Goal: Task Accomplishment & Management: Manage account settings

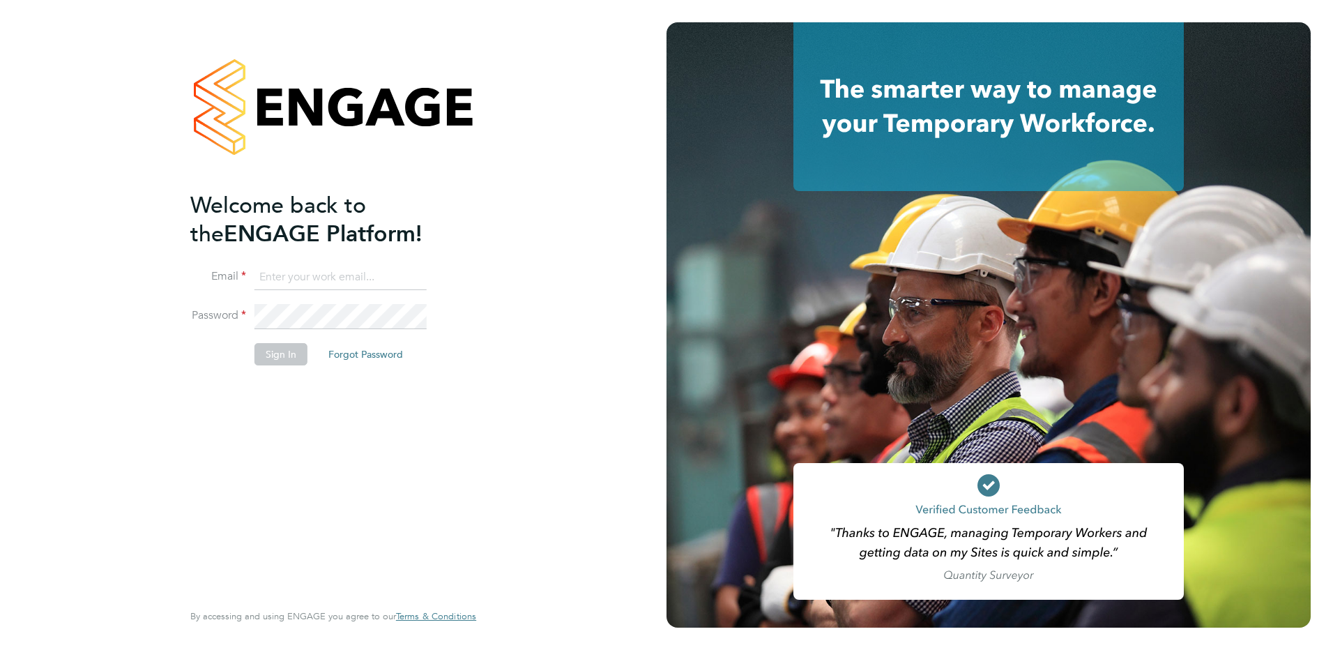
type input "[PERSON_NAME][EMAIL_ADDRESS][PERSON_NAME][DOMAIN_NAME]"
click at [279, 358] on button "Sign In" at bounding box center [281, 354] width 53 height 22
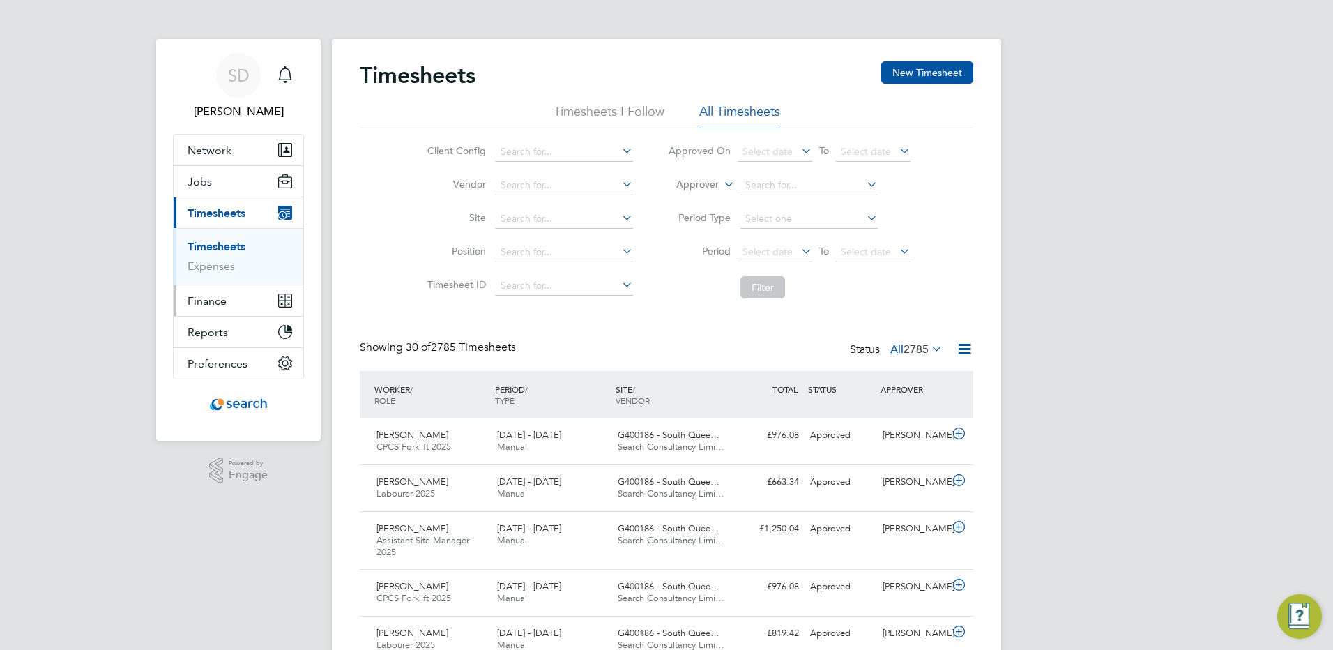
click at [206, 303] on span "Finance" at bounding box center [207, 300] width 39 height 13
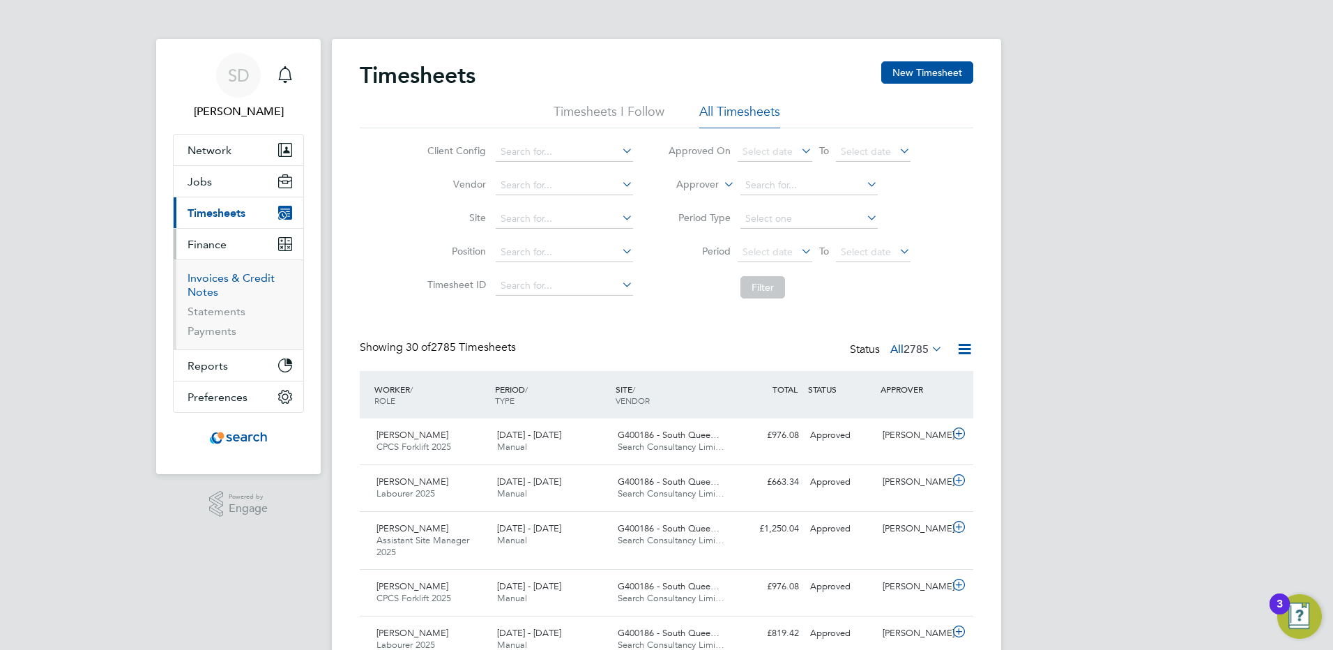
click at [202, 278] on link "Invoices & Credit Notes" at bounding box center [231, 284] width 87 height 27
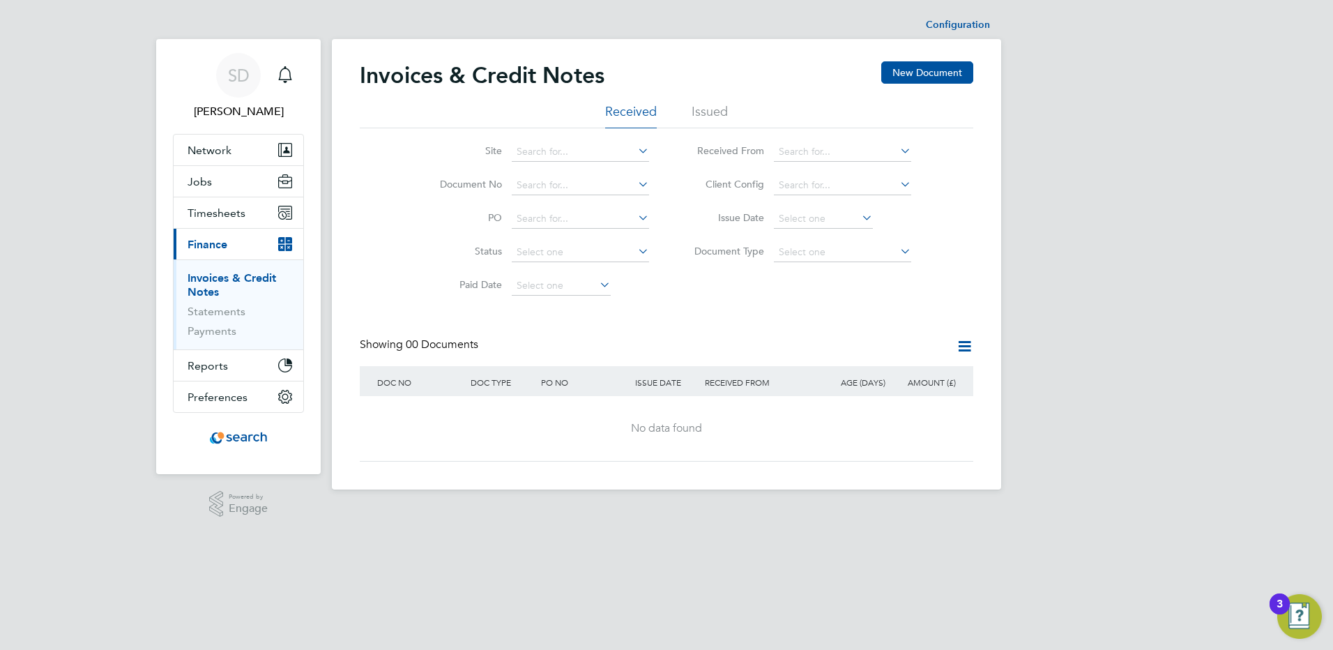
click at [708, 109] on li "Issued" at bounding box center [710, 115] width 36 height 25
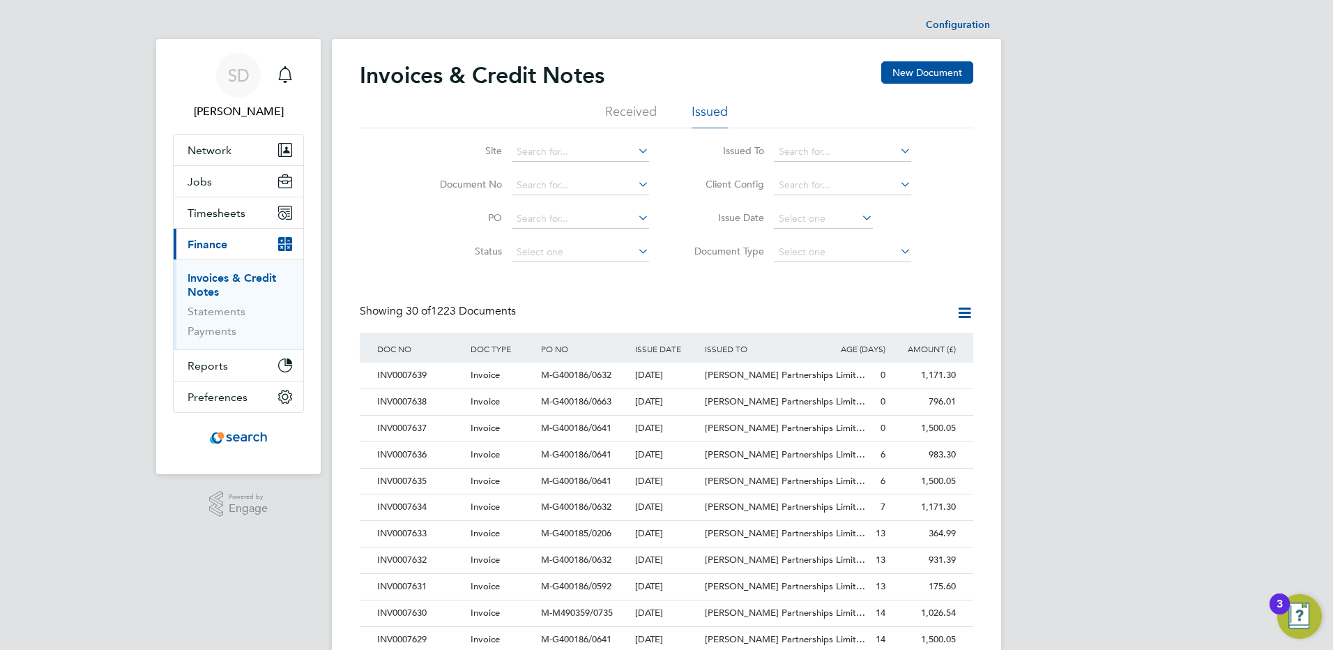
click at [898, 149] on icon at bounding box center [898, 151] width 0 height 20
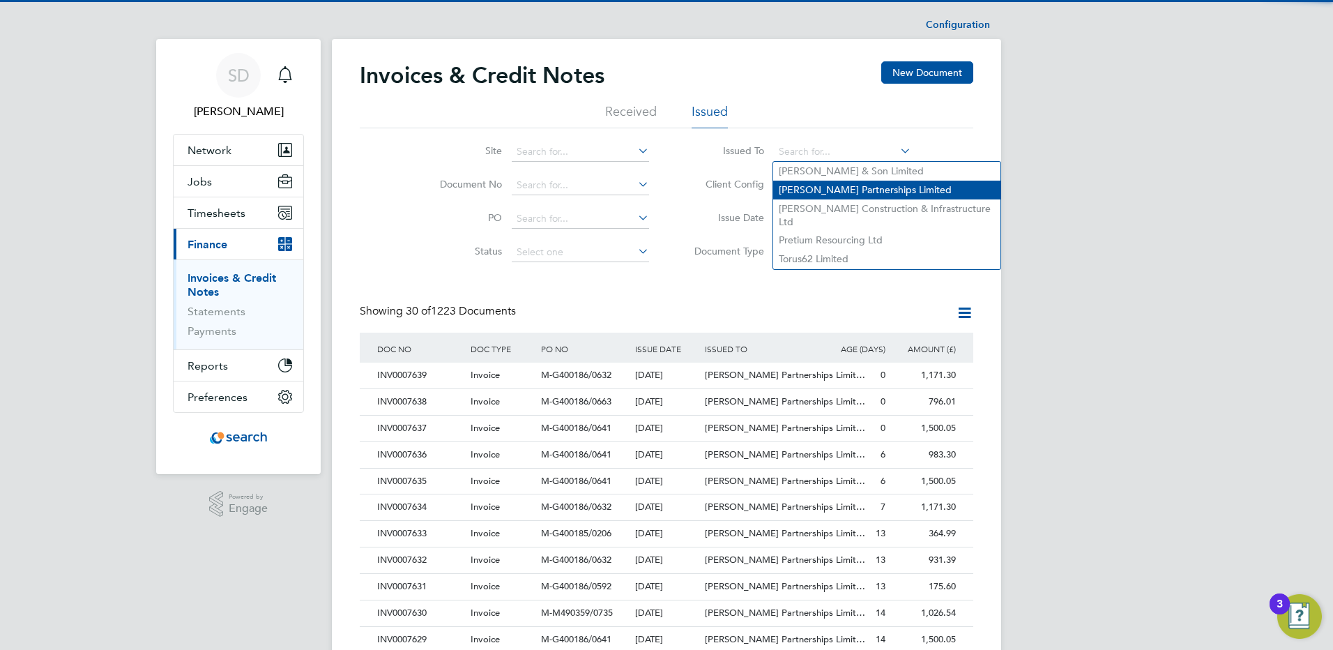
click at [820, 189] on li "Lovell Partnerships Limited" at bounding box center [886, 190] width 227 height 19
type input "Lovell Partnerships Limited"
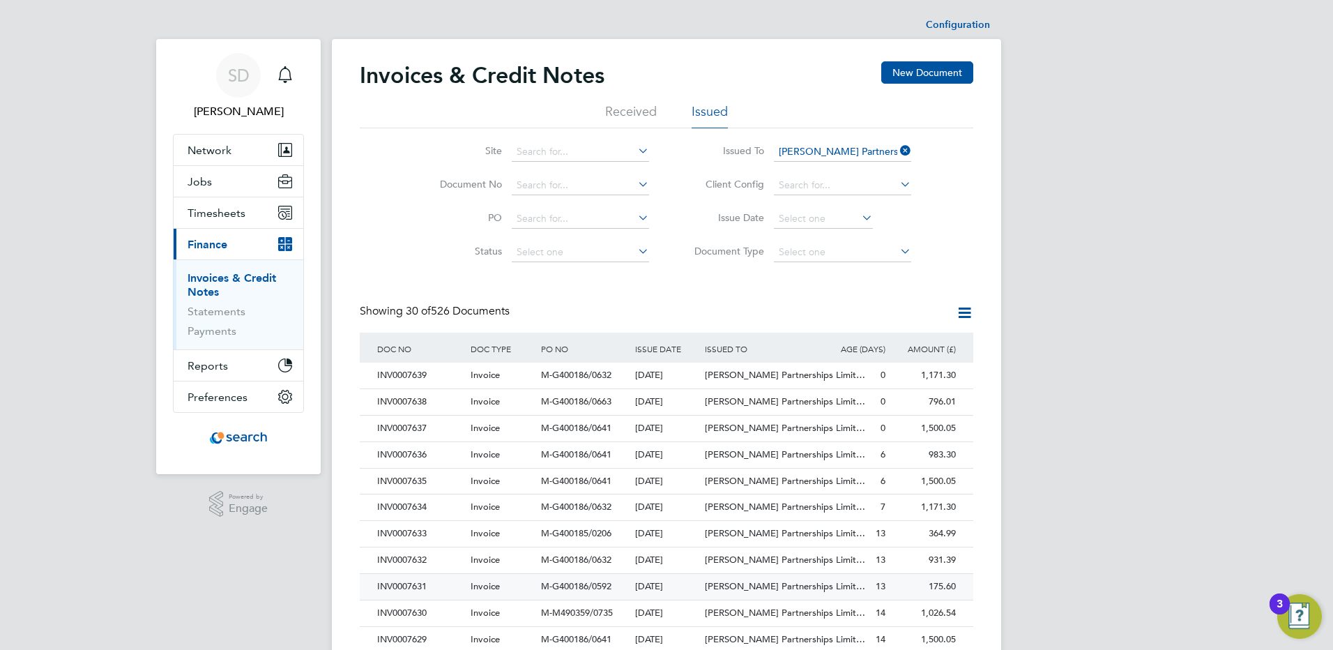
click at [455, 588] on div "INV0007631" at bounding box center [420, 587] width 93 height 26
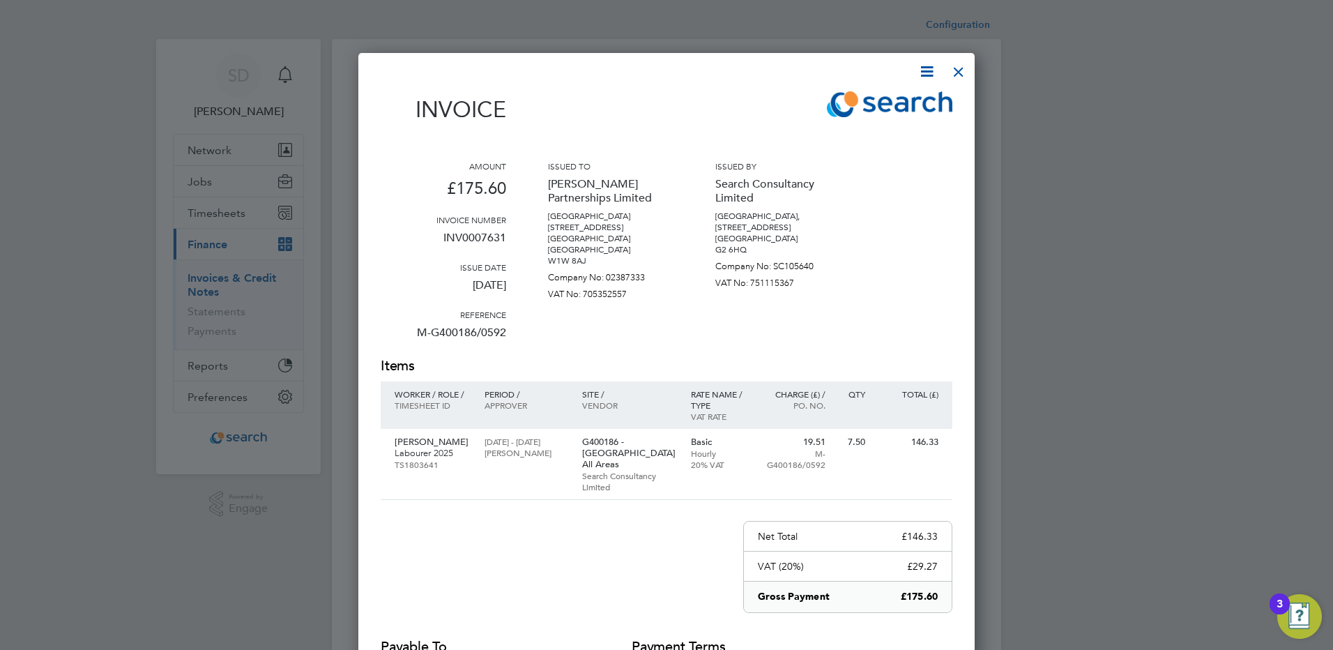
click at [959, 75] on div at bounding box center [958, 68] width 25 height 25
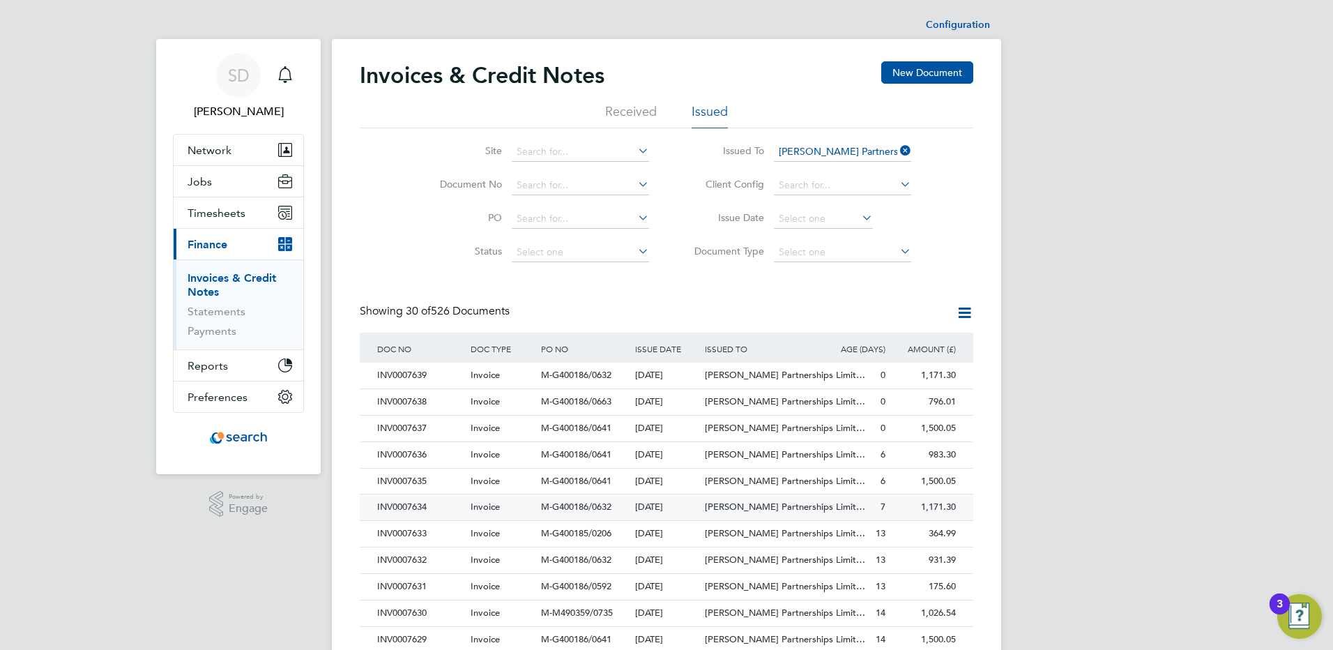
click at [439, 512] on div "INV0007634" at bounding box center [420, 507] width 93 height 26
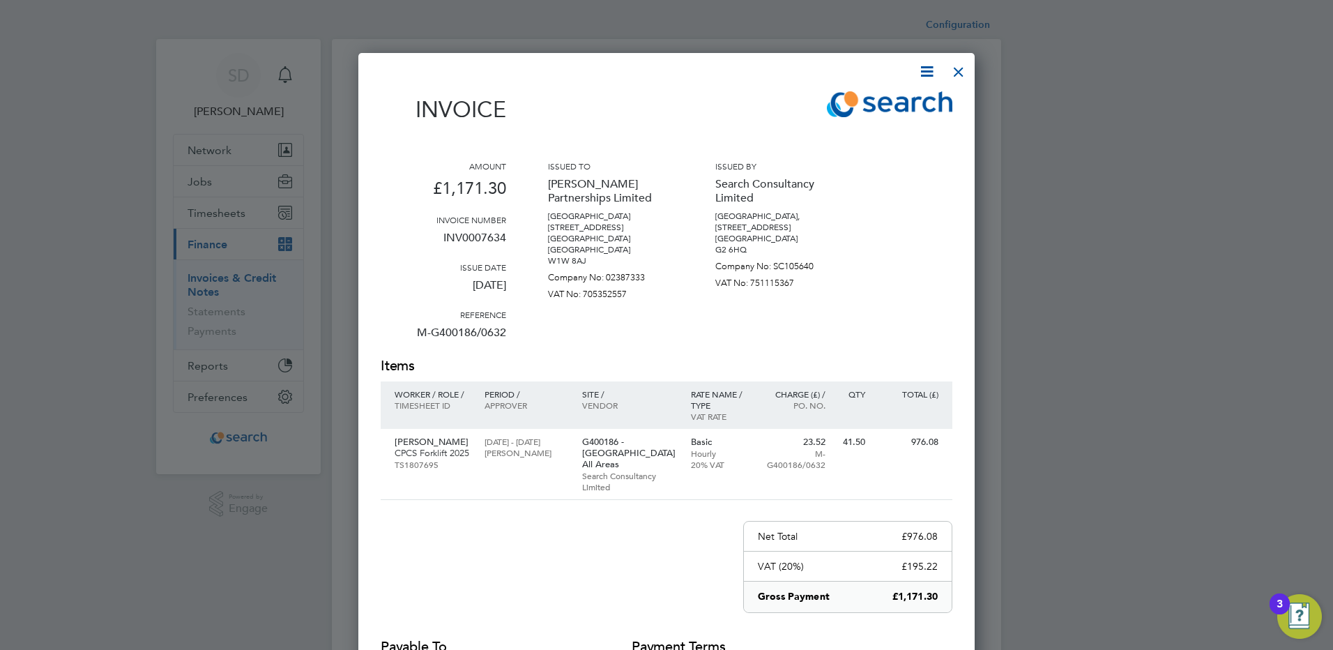
click at [928, 68] on icon at bounding box center [926, 71] width 17 height 17
click at [885, 105] on li "Download Invoice" at bounding box center [885, 105] width 96 height 20
click at [965, 66] on div at bounding box center [958, 68] width 25 height 25
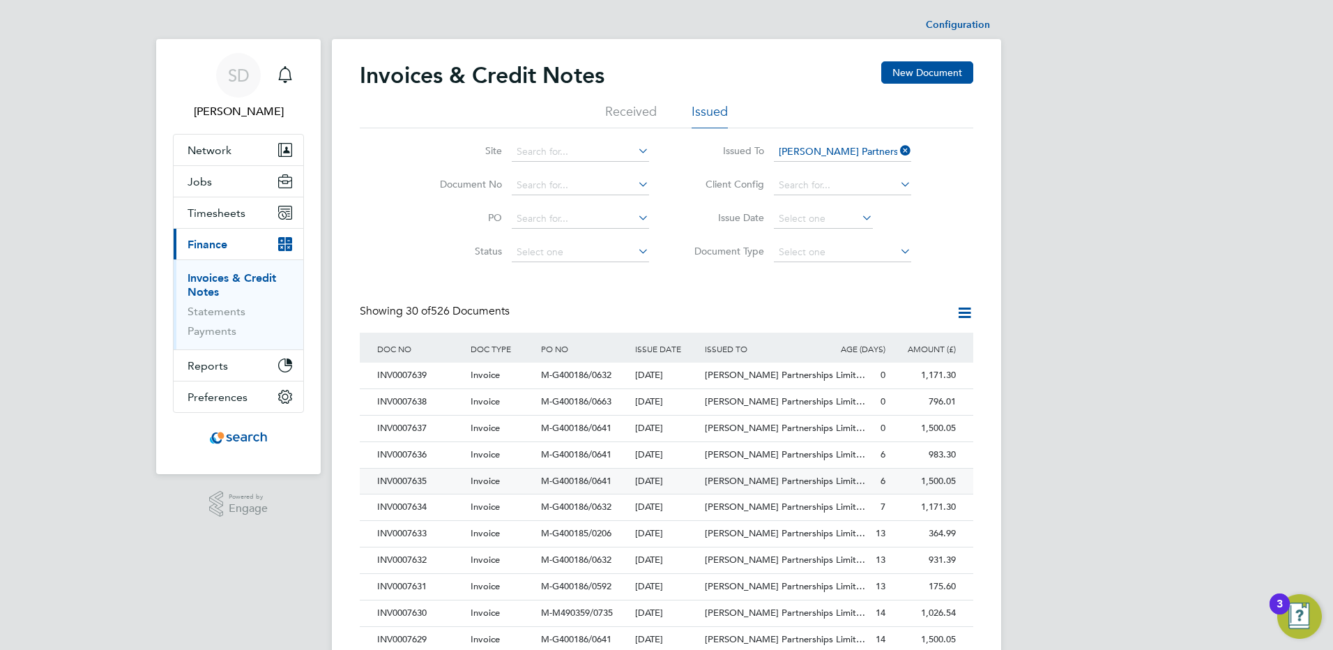
click at [421, 485] on div "INV0007635" at bounding box center [420, 482] width 93 height 26
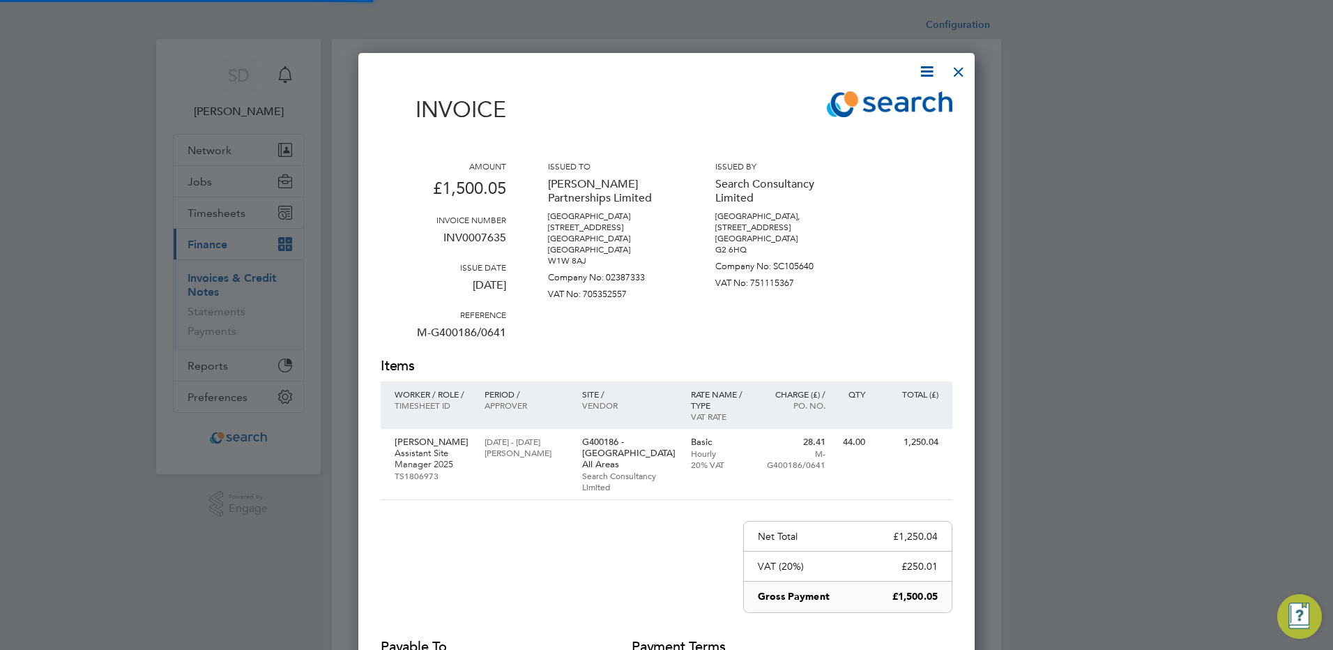
scroll to position [726, 617]
click at [924, 74] on icon at bounding box center [926, 71] width 17 height 17
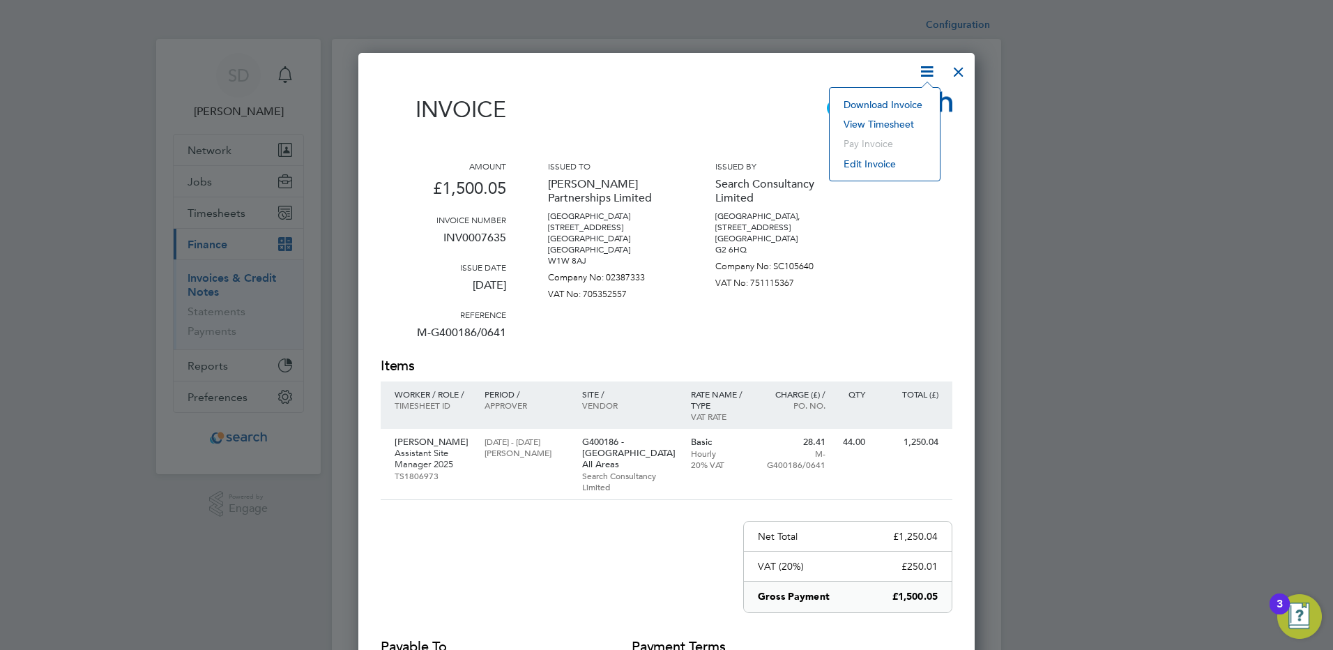
click at [879, 104] on li "Download Invoice" at bounding box center [885, 105] width 96 height 20
click at [957, 73] on div at bounding box center [958, 68] width 25 height 25
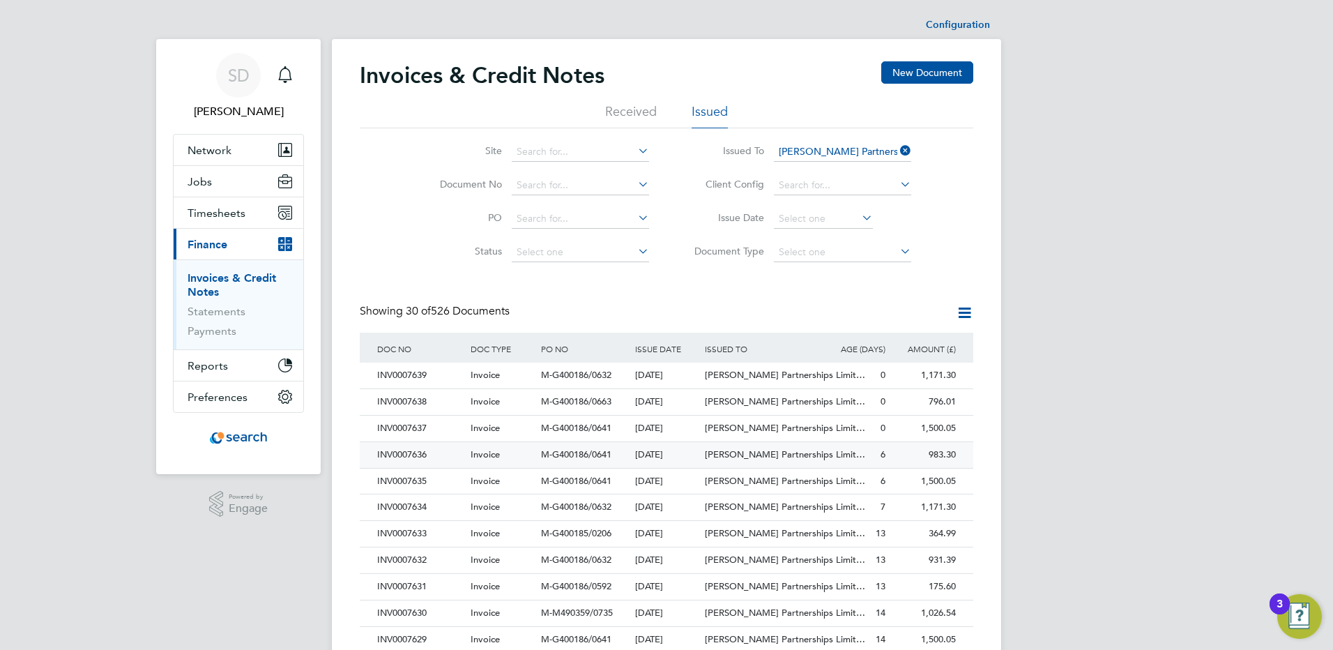
click at [424, 455] on div "INV0007636" at bounding box center [420, 455] width 93 height 26
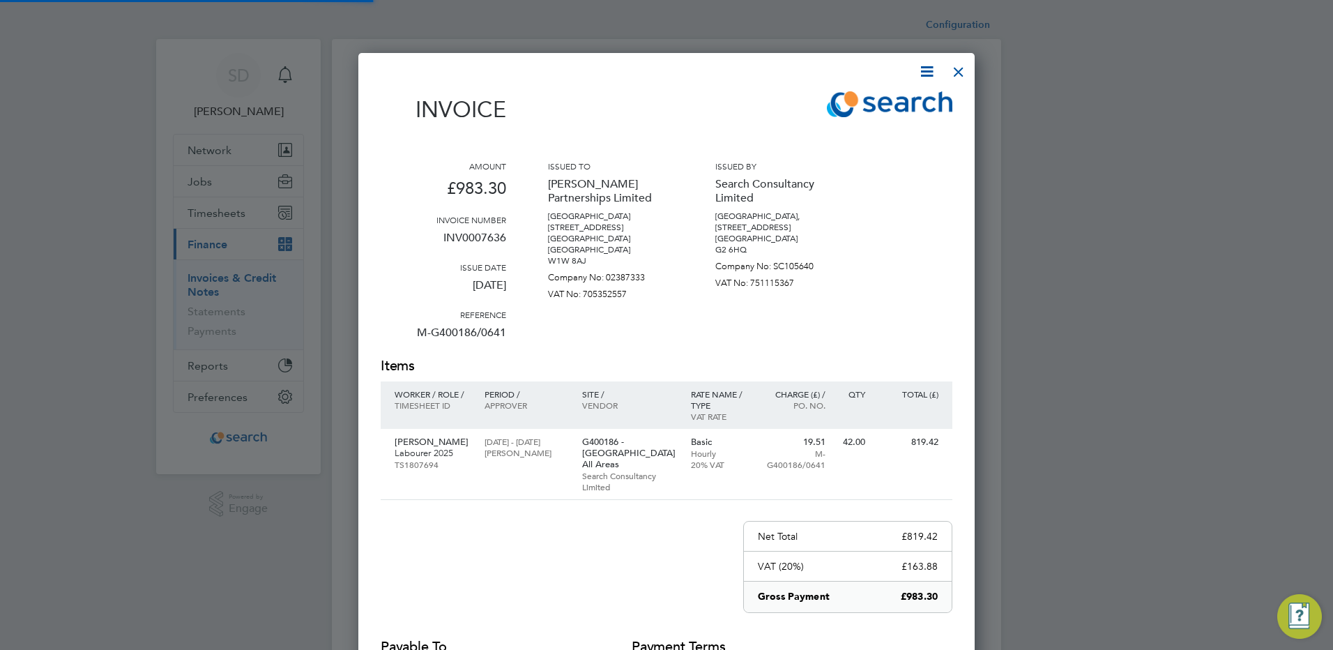
scroll to position [726, 617]
click at [923, 76] on icon at bounding box center [926, 71] width 17 height 17
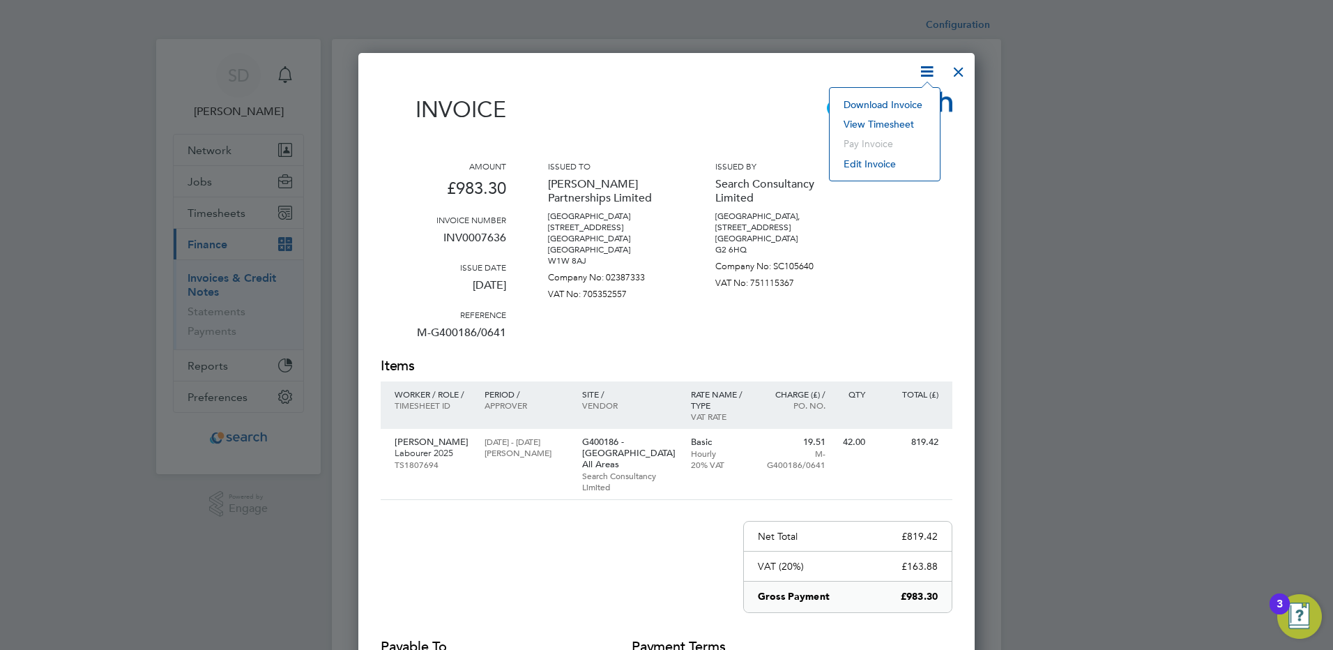
click at [863, 104] on li "Download Invoice" at bounding box center [885, 105] width 96 height 20
click at [960, 68] on div at bounding box center [958, 68] width 25 height 25
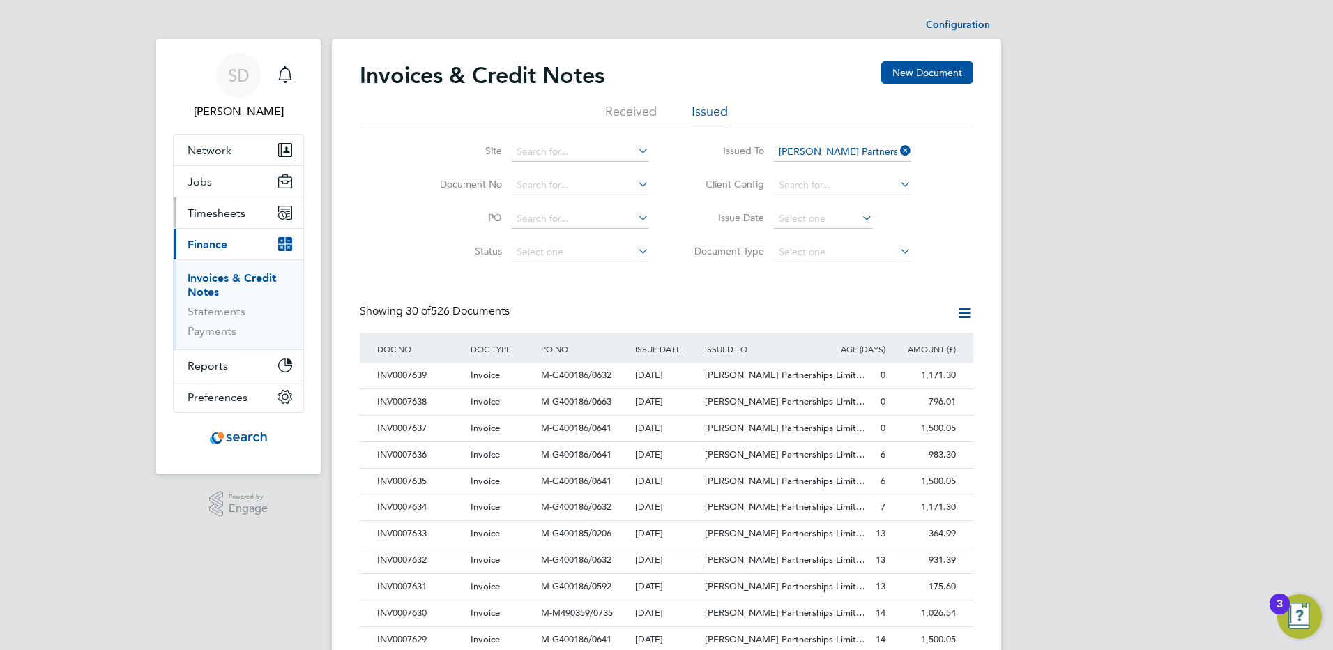
click at [222, 212] on span "Timesheets" at bounding box center [217, 212] width 58 height 13
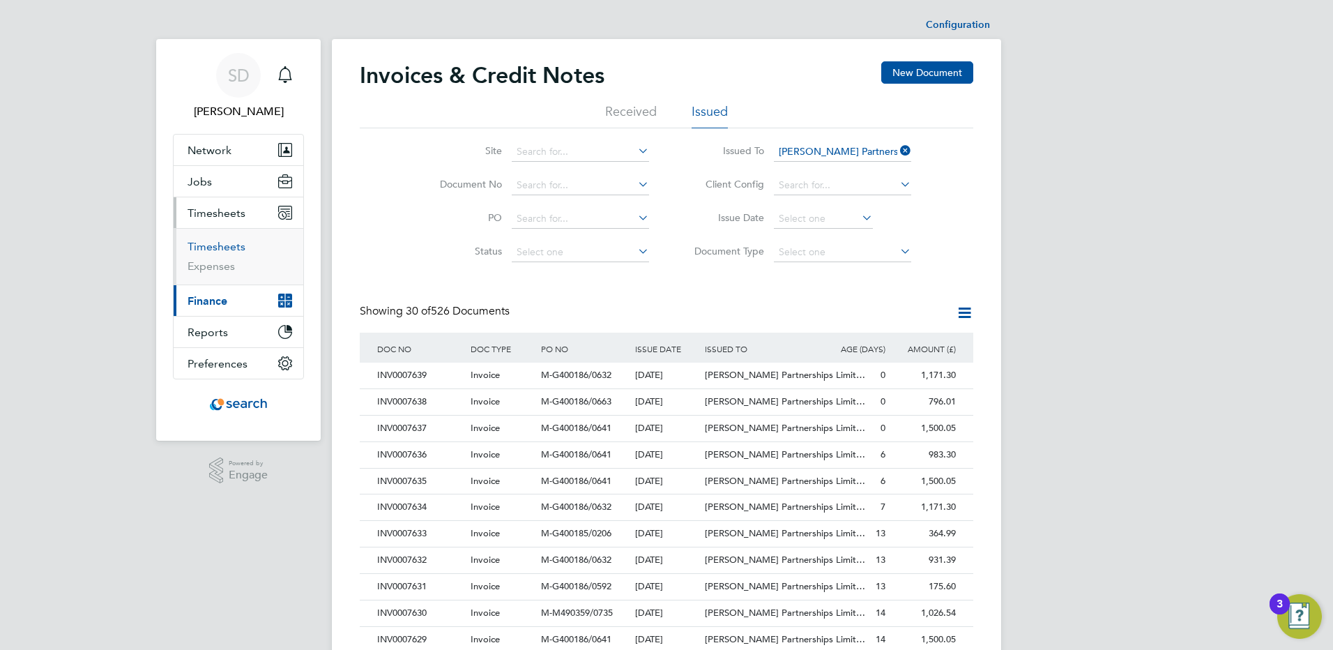
click at [214, 243] on link "Timesheets" at bounding box center [217, 246] width 58 height 13
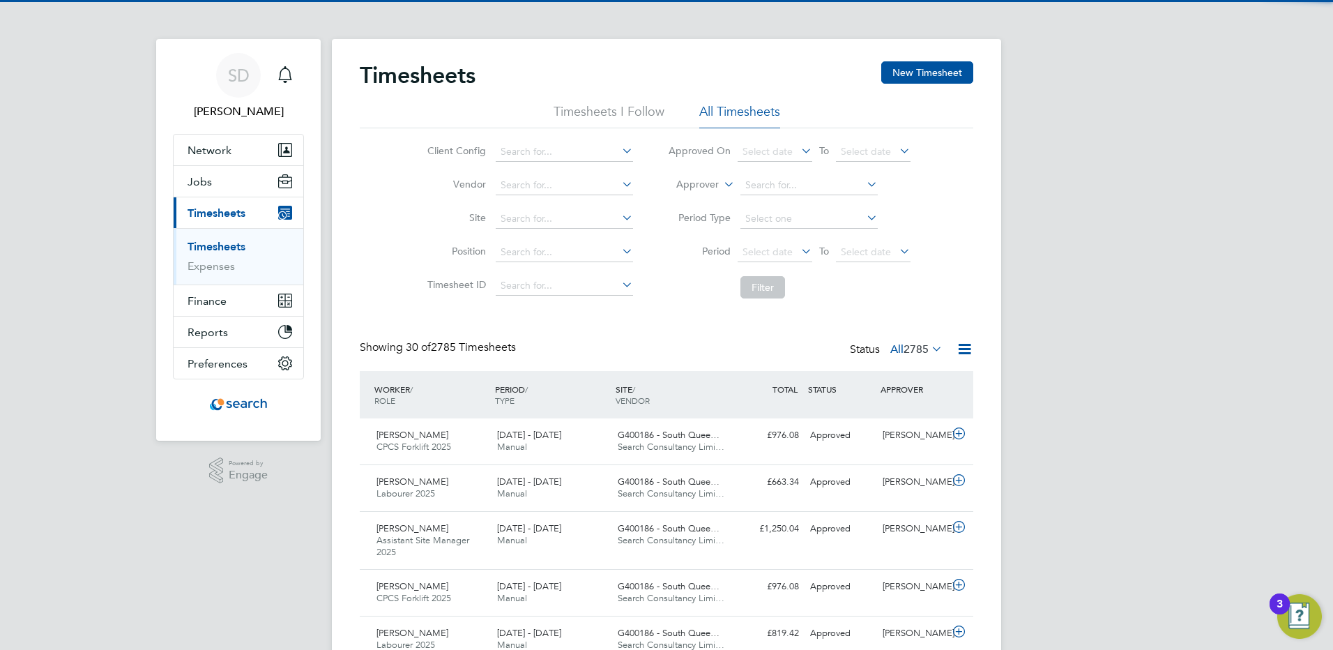
scroll to position [47, 121]
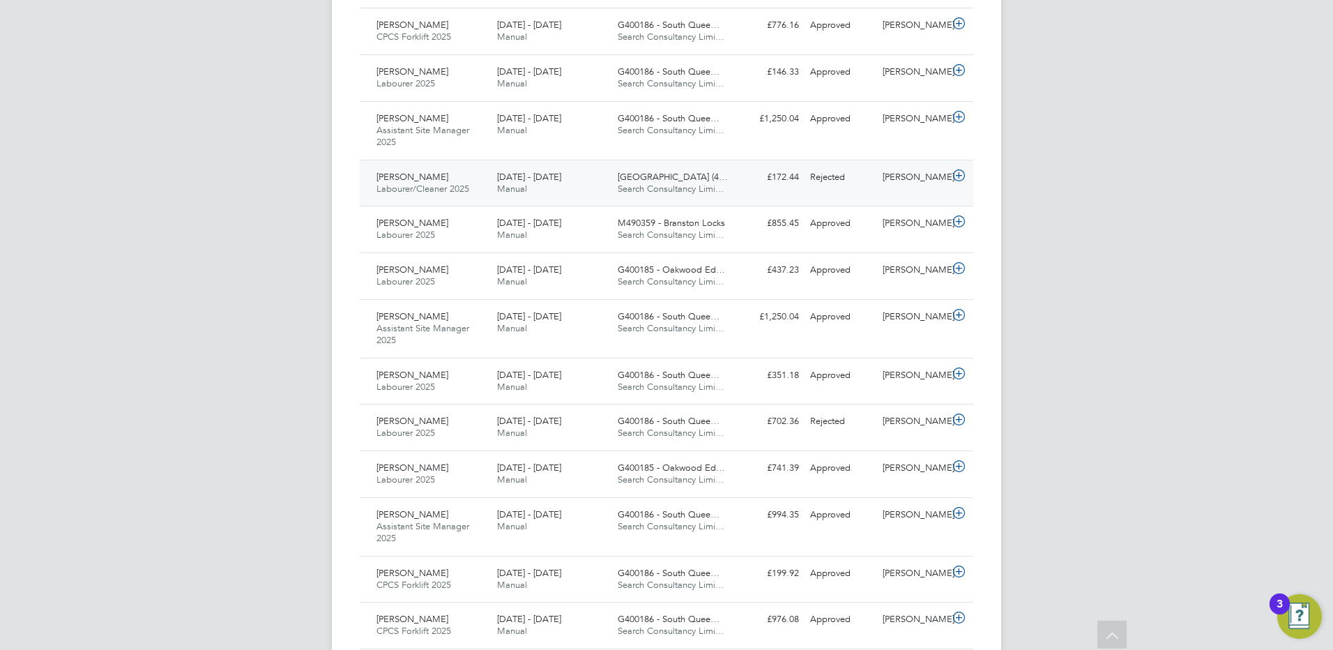
click at [489, 181] on div "Andrew Codner Labourer/Cleaner 2025 9 - 15 Aug 2025" at bounding box center [431, 183] width 121 height 35
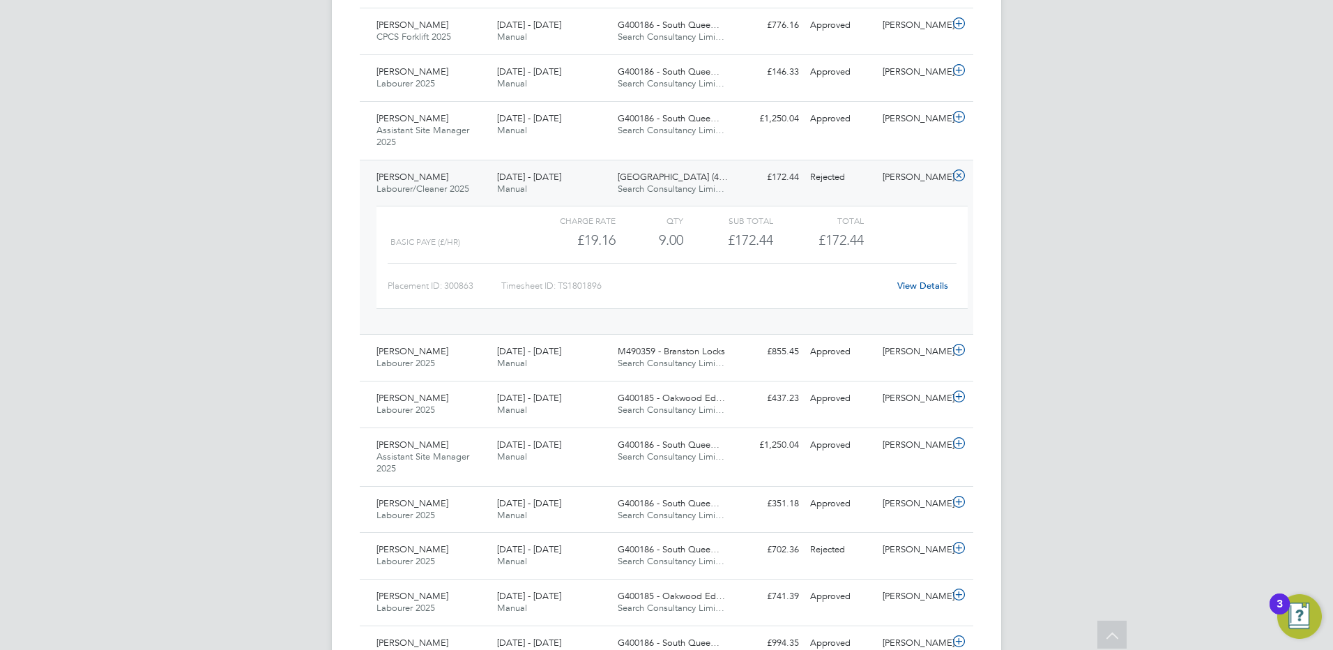
click at [916, 282] on link "View Details" at bounding box center [923, 286] width 51 height 12
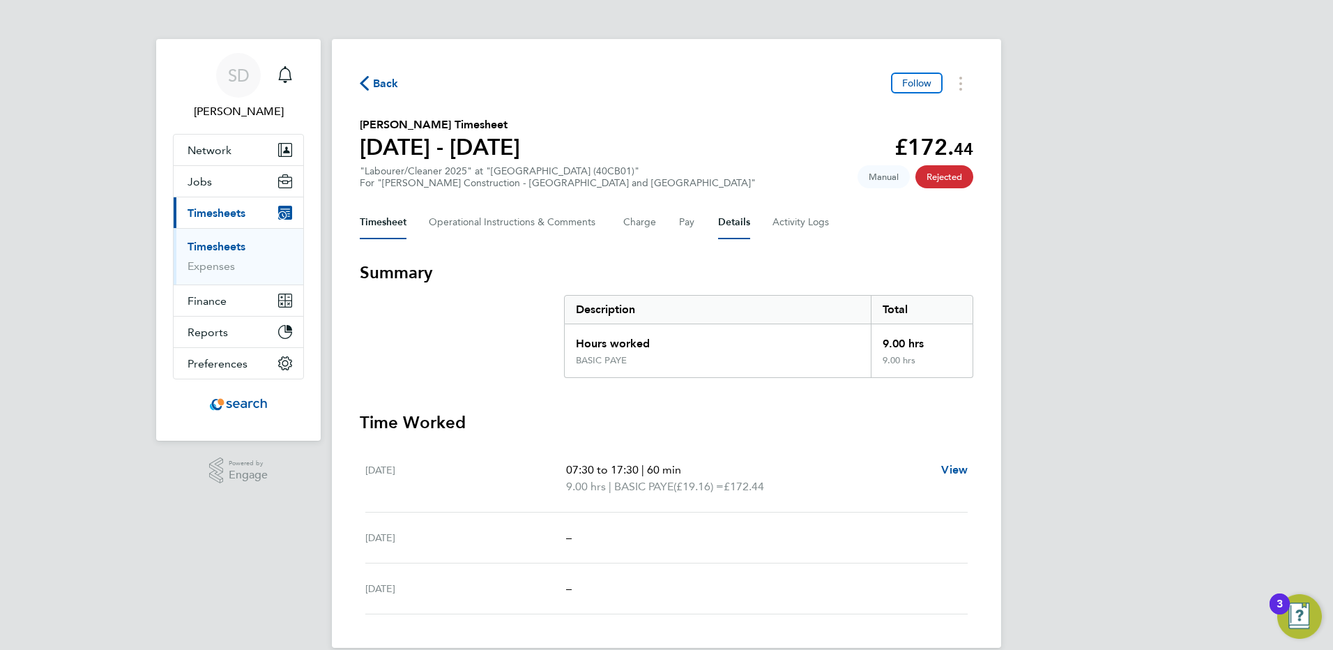
click at [729, 222] on button "Details" at bounding box center [734, 222] width 32 height 33
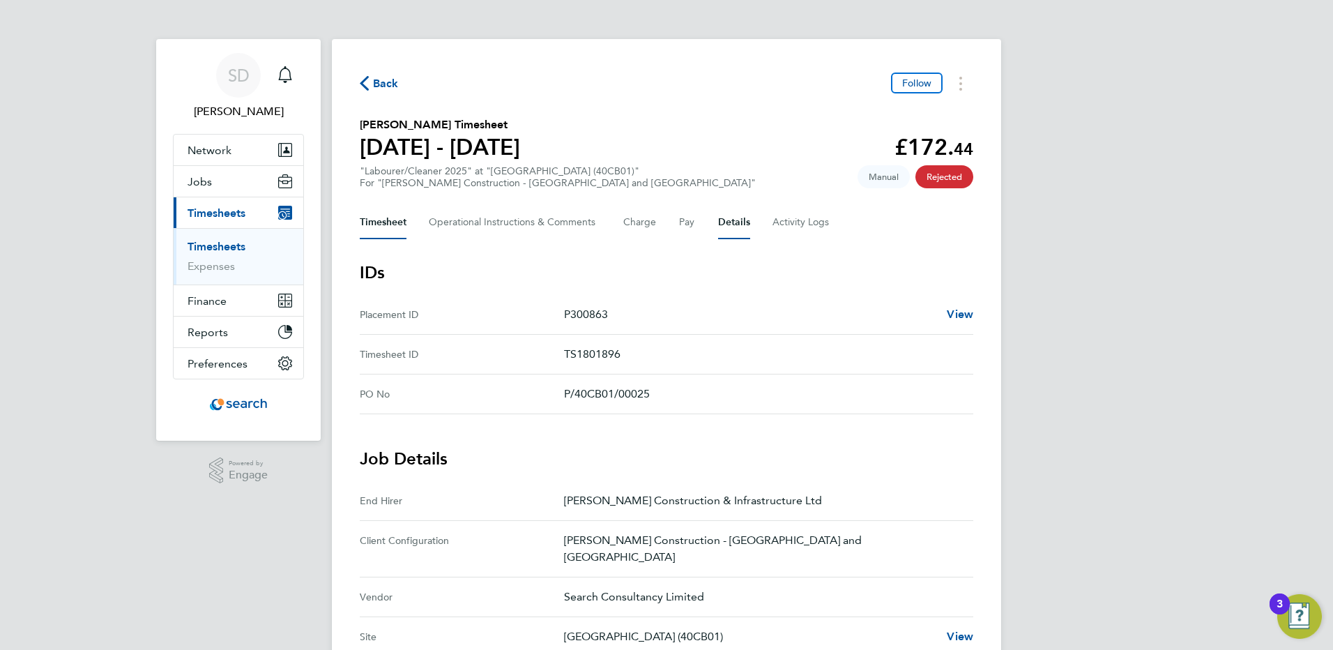
click at [374, 221] on button "Timesheet" at bounding box center [383, 222] width 47 height 33
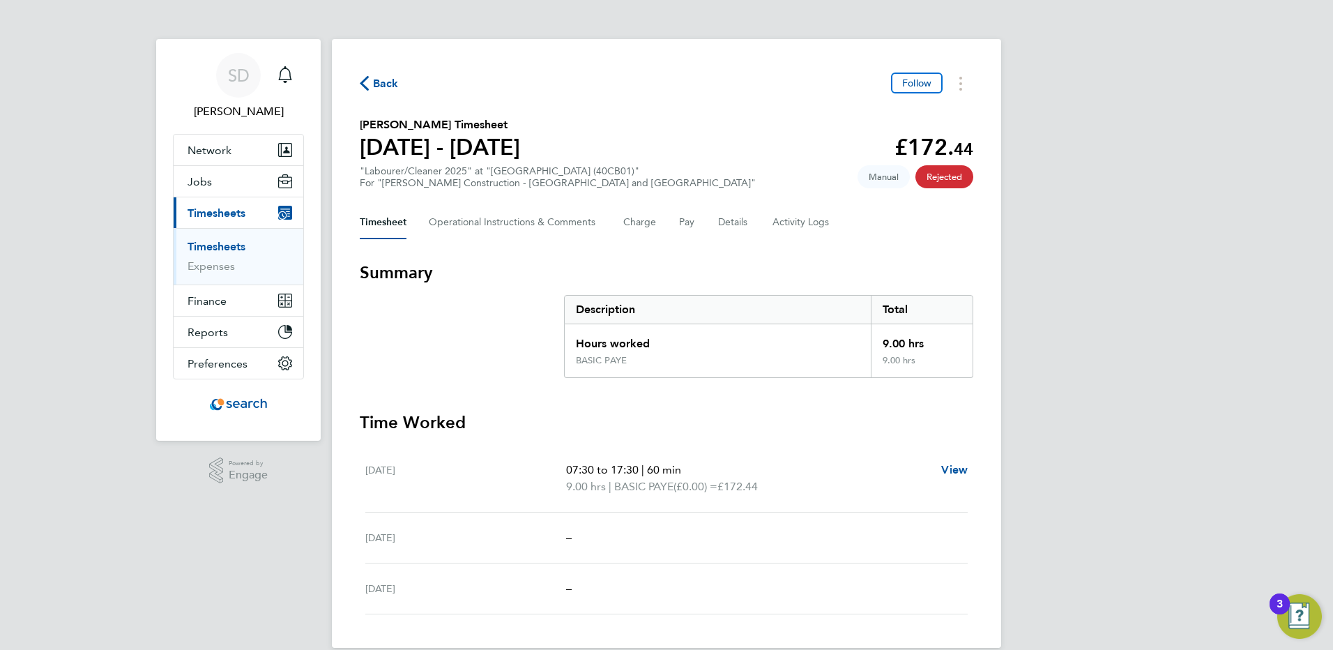
scroll to position [20, 0]
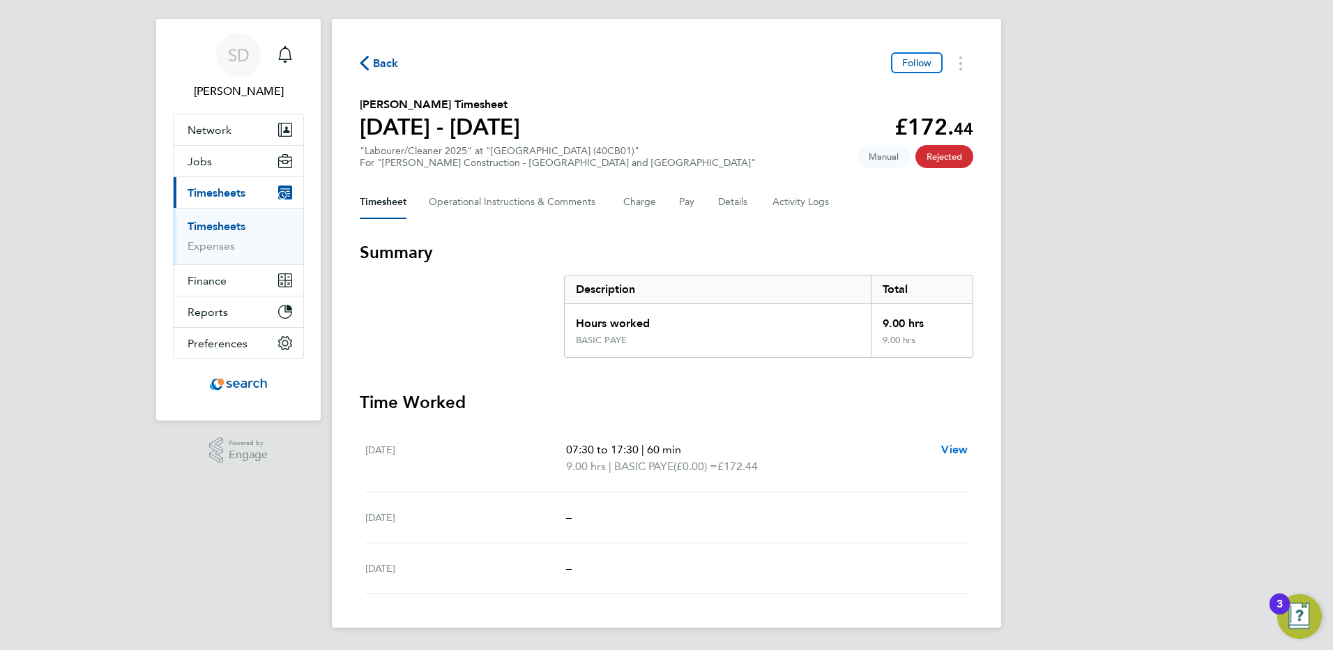
click at [952, 449] on span "View" at bounding box center [954, 449] width 27 height 13
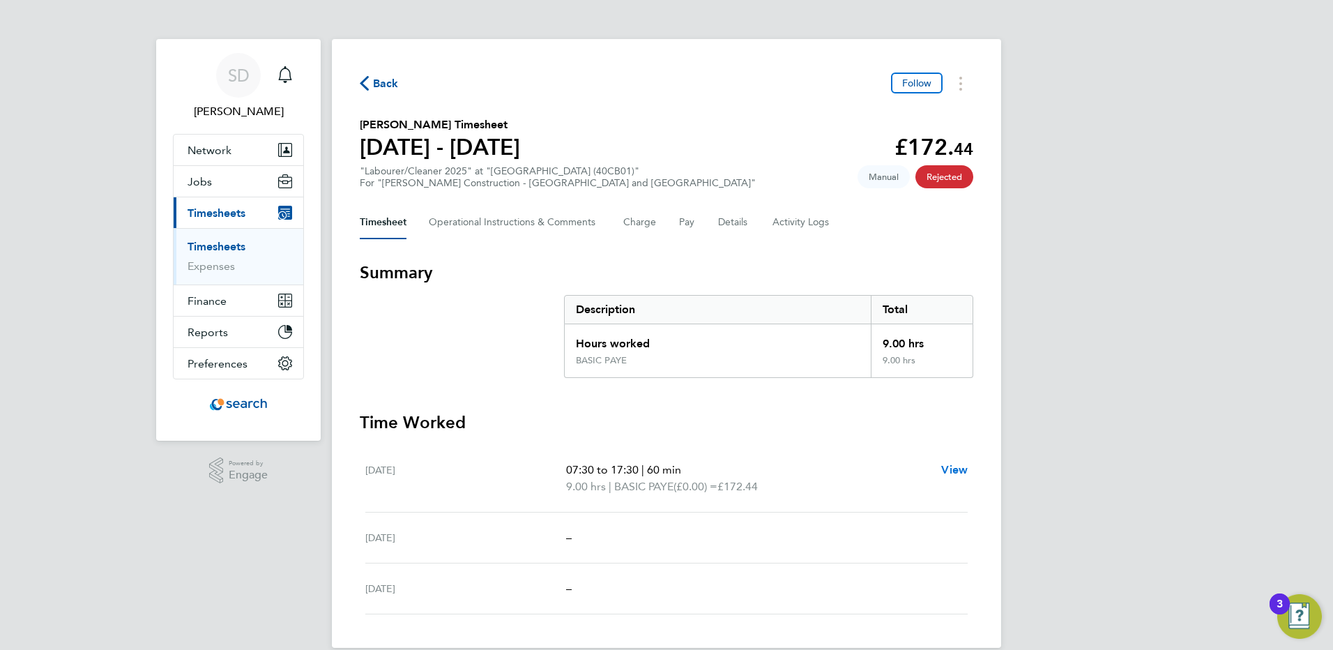
select select "60"
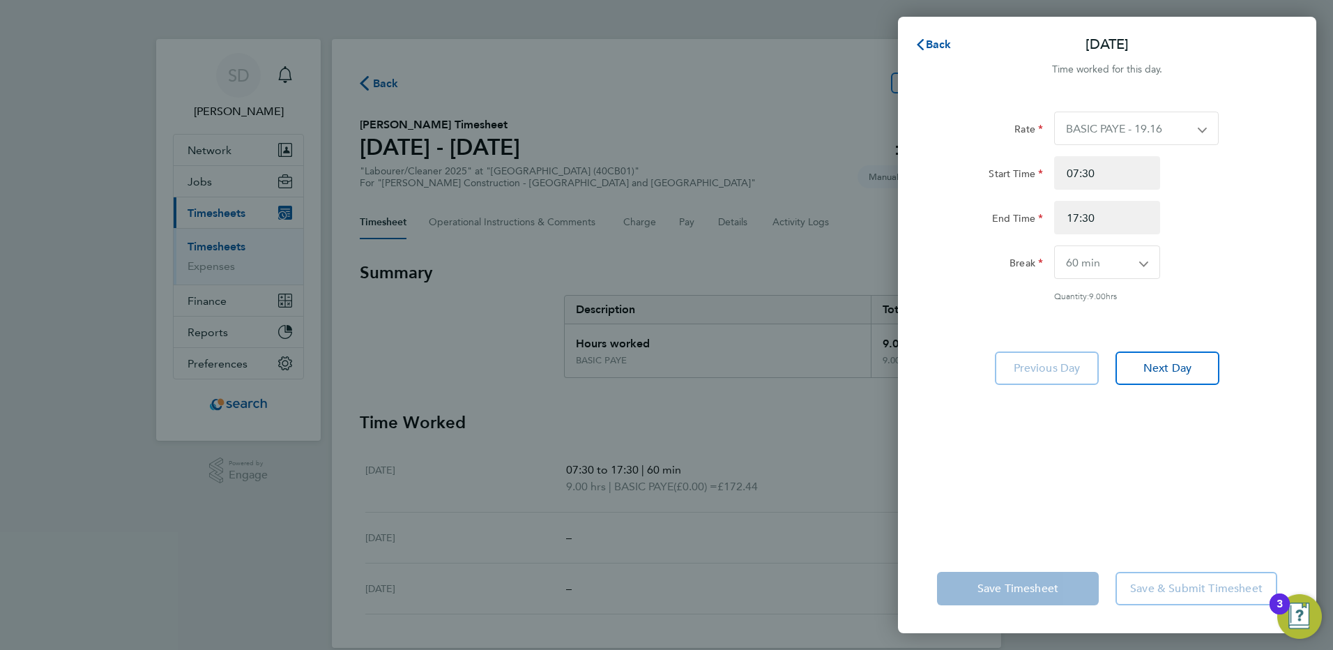
click at [773, 354] on div "Back Wed 13 Aug Time worked for this day. Rate BASIC PAYE - 19.16 PAYE OT - 27.…" at bounding box center [666, 325] width 1333 height 650
click at [936, 45] on span "Back" at bounding box center [939, 44] width 26 height 13
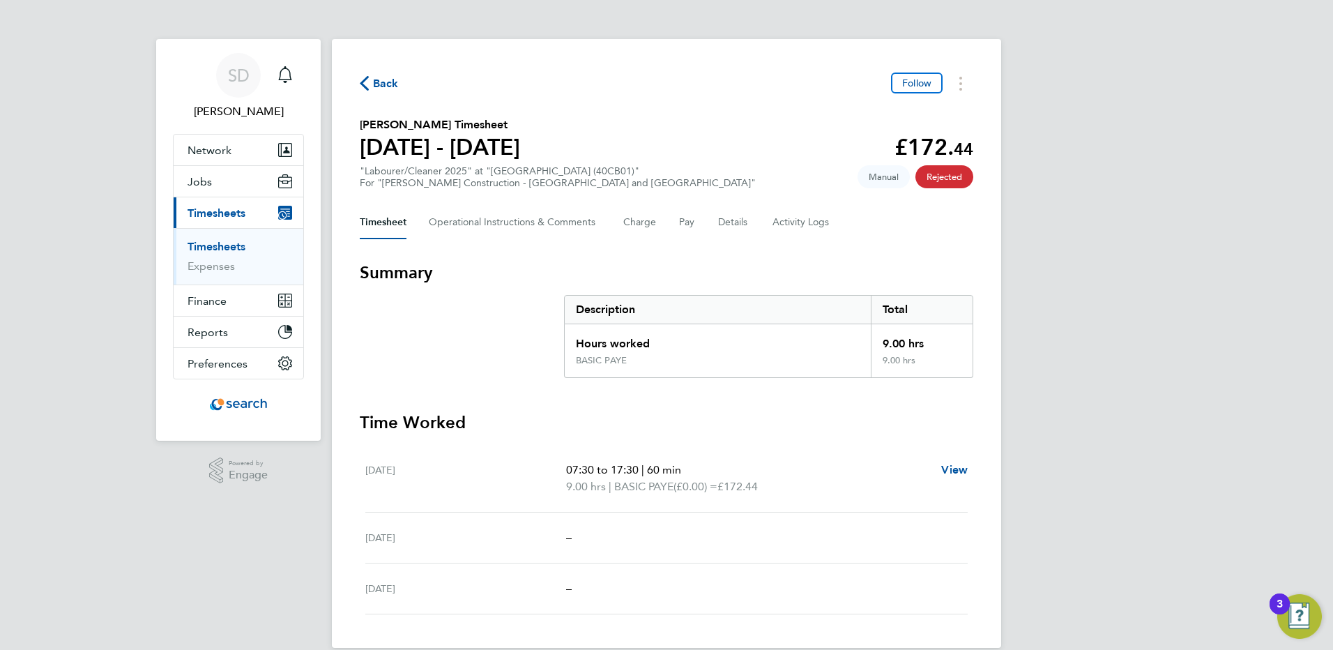
scroll to position [20, 0]
